Goal: Task Accomplishment & Management: Use online tool/utility

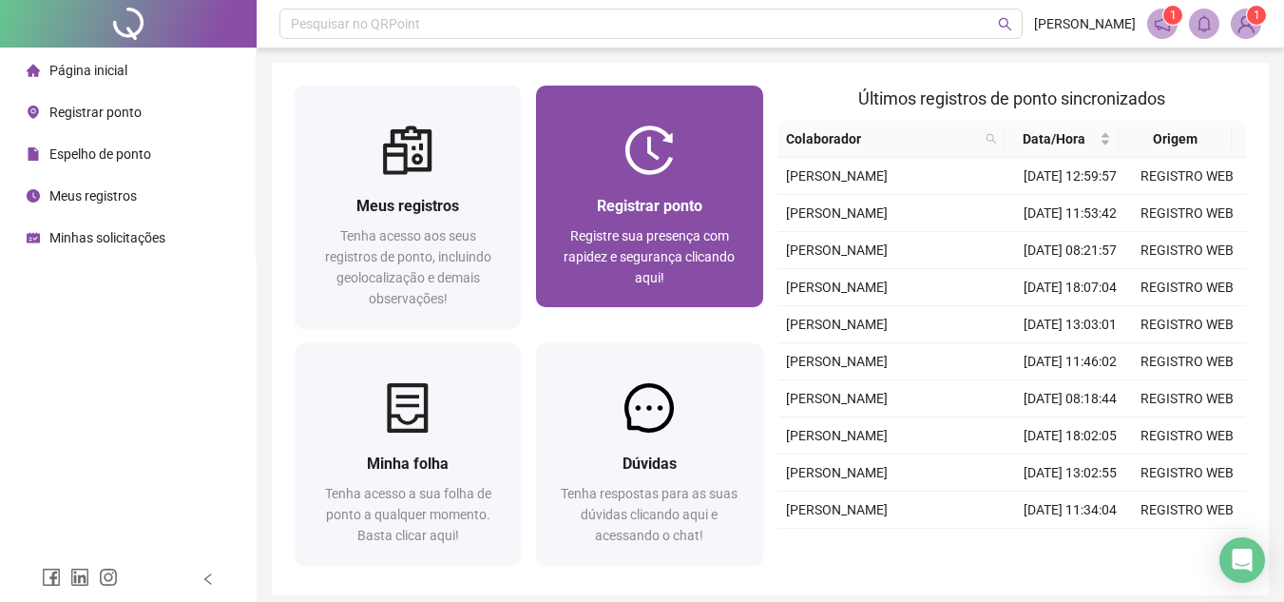
click at [720, 195] on div "Registrar ponto" at bounding box center [649, 206] width 181 height 24
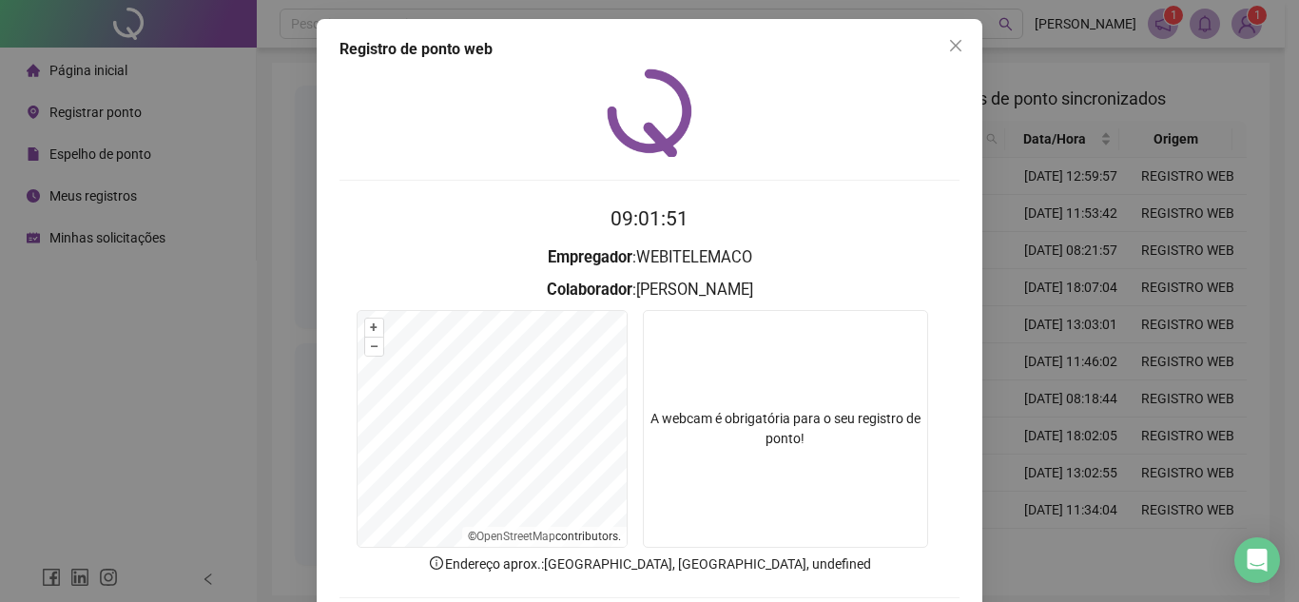
scroll to position [99, 0]
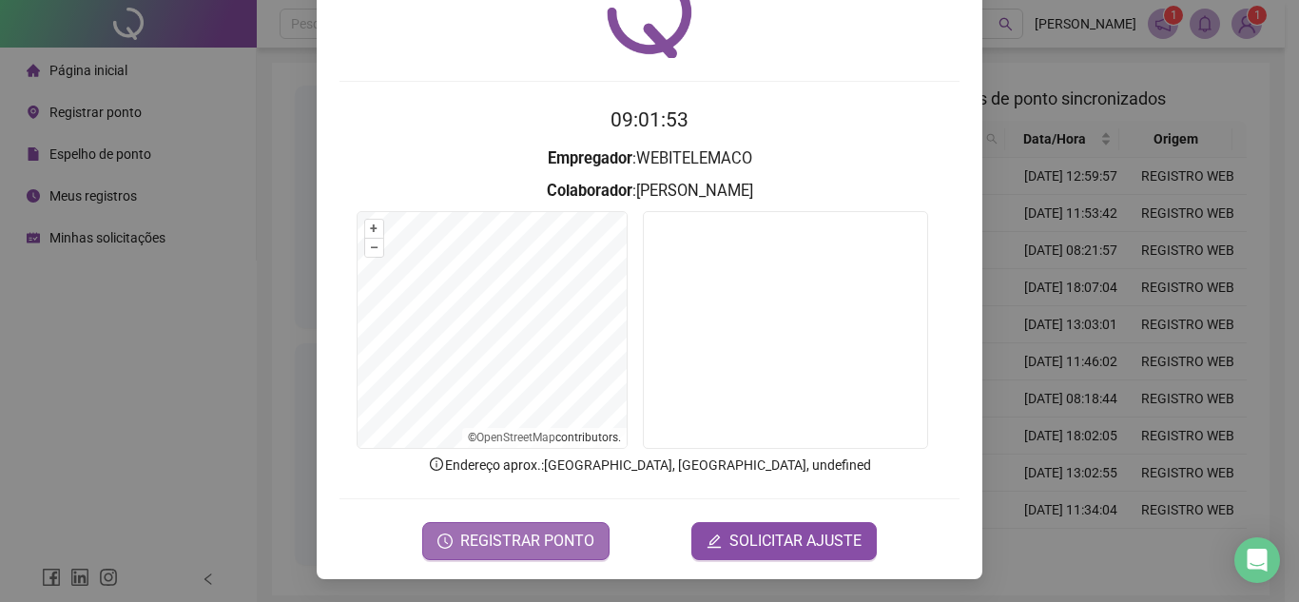
click at [543, 544] on span "REGISTRAR PONTO" at bounding box center [527, 540] width 134 height 23
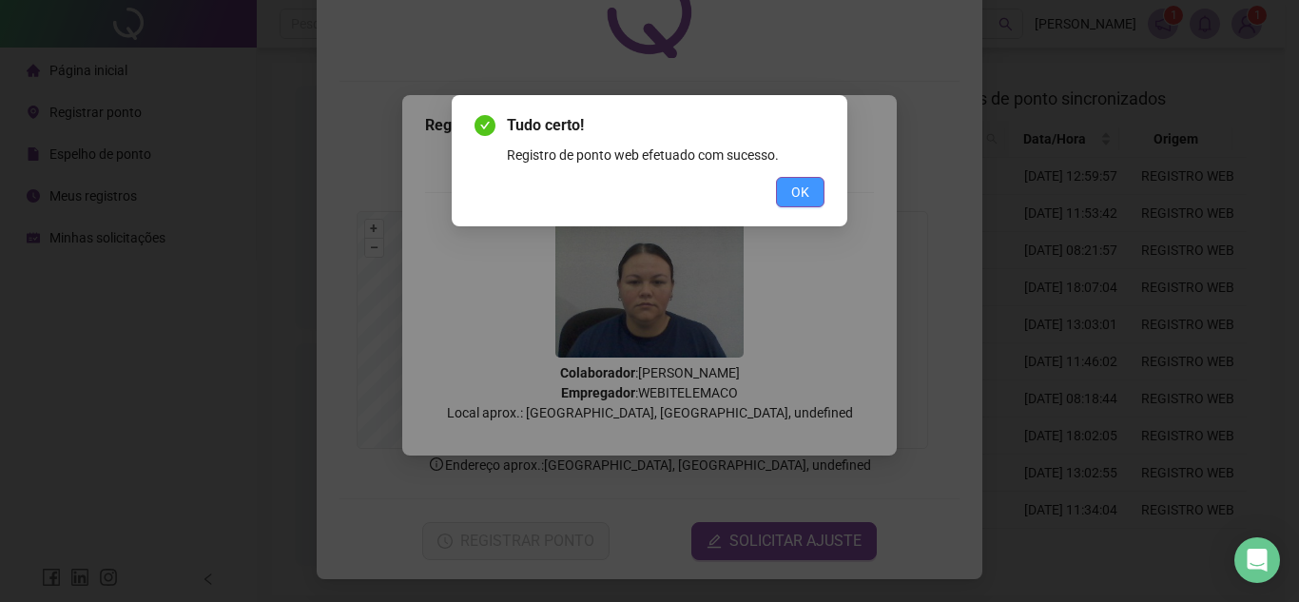
drag, startPoint x: 813, startPoint y: 209, endPoint x: 811, endPoint y: 199, distance: 10.6
click at [813, 210] on div "Tudo certo! Registro de ponto web efetuado com sucesso. OK" at bounding box center [649, 160] width 395 height 131
click at [811, 191] on button "OK" at bounding box center [800, 192] width 48 height 30
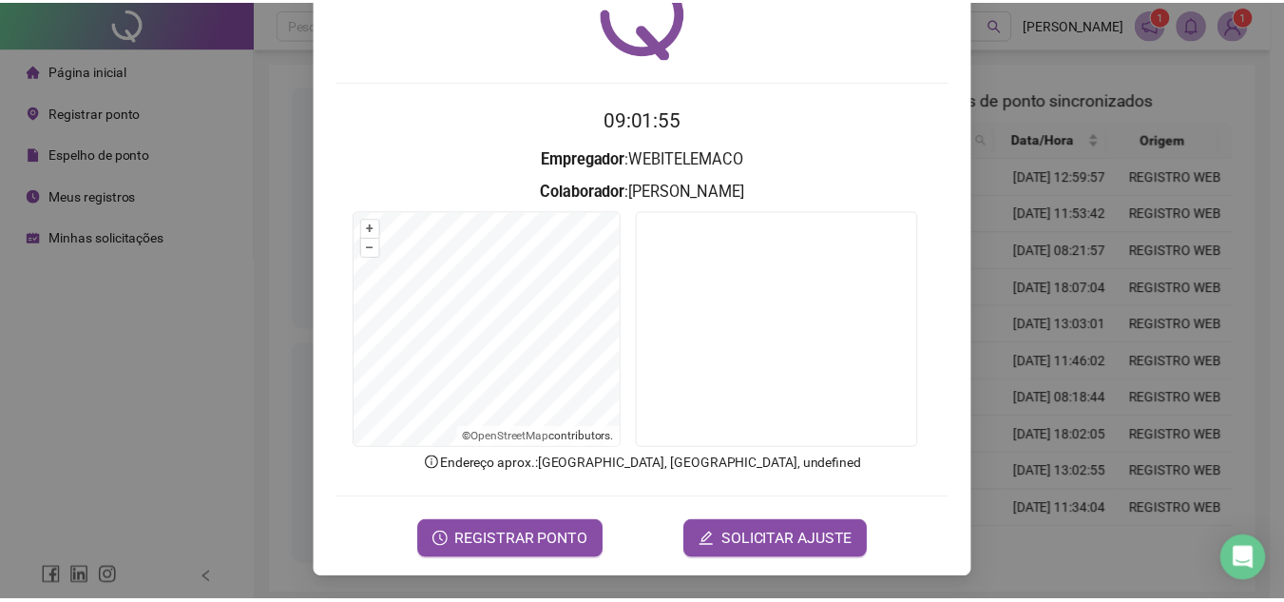
scroll to position [0, 0]
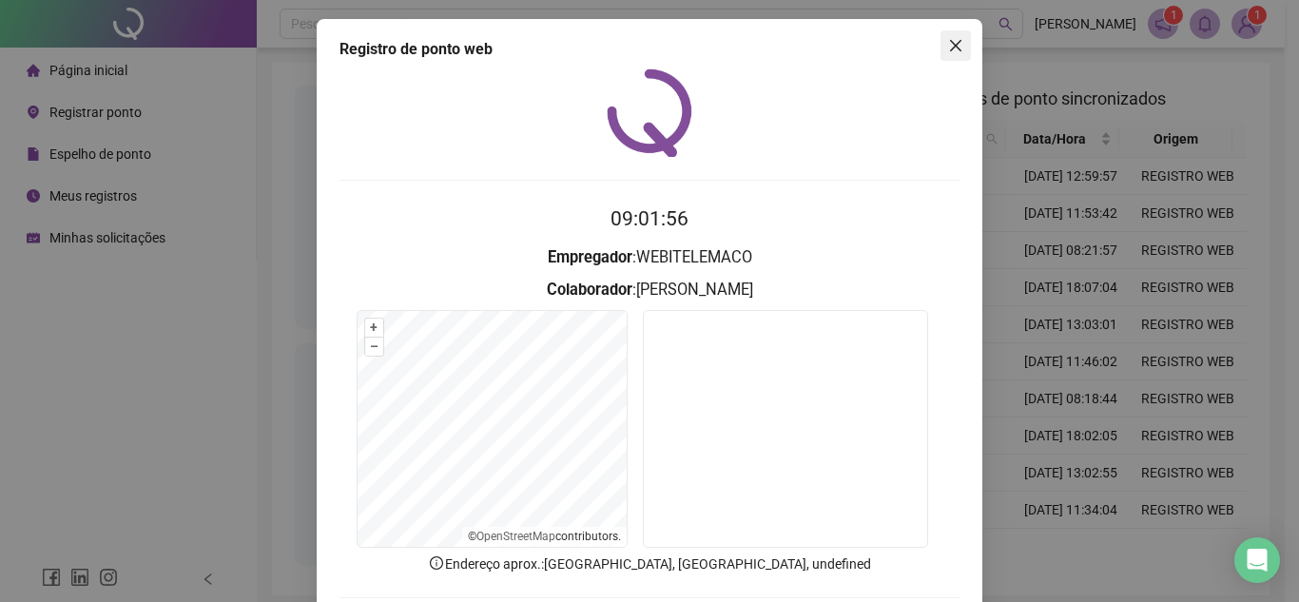
click at [948, 46] on icon "close" at bounding box center [955, 45] width 15 height 15
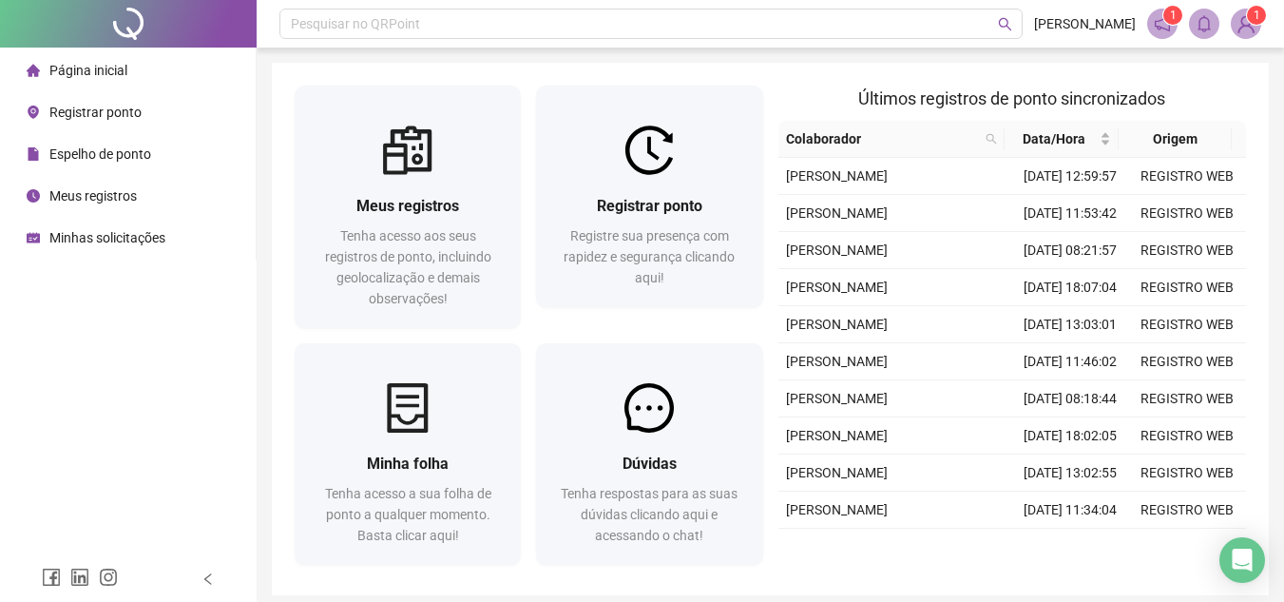
drag, startPoint x: 94, startPoint y: 150, endPoint x: 41, endPoint y: 156, distance: 53.5
click at [92, 152] on span "Espelho de ponto" at bounding box center [100, 153] width 102 height 15
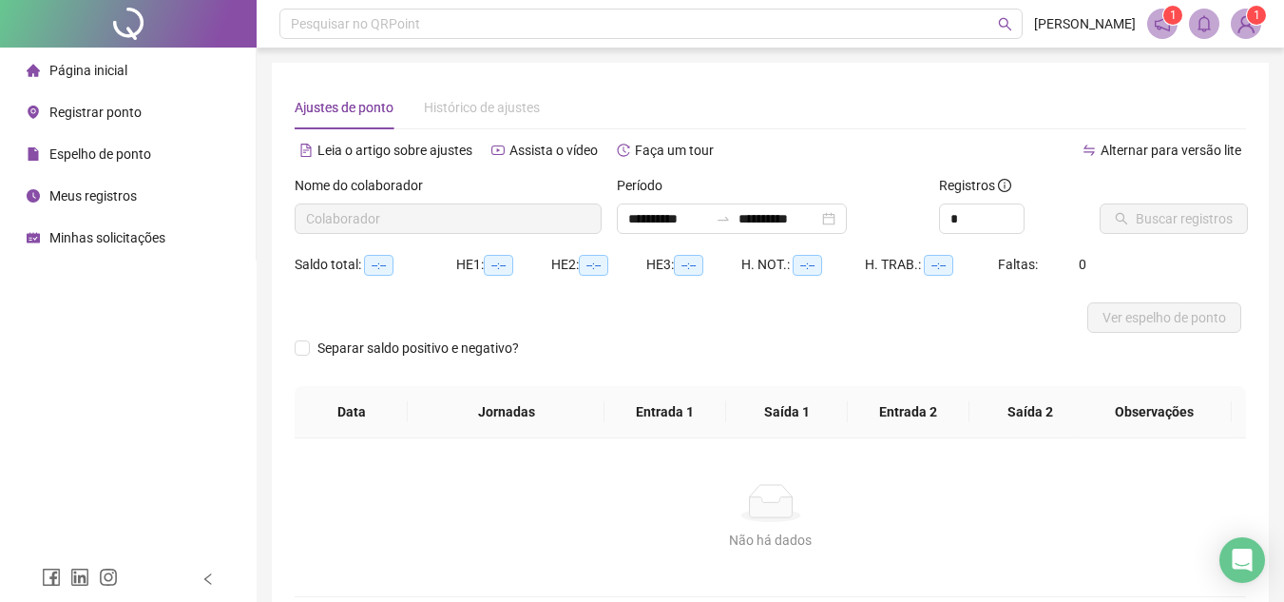
type input "**********"
click at [1177, 233] on button "Buscar registros" at bounding box center [1174, 218] width 148 height 30
